Goal: Transaction & Acquisition: Purchase product/service

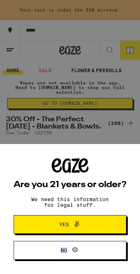
click at [70, 220] on span at bounding box center [75, 224] width 12 height 9
